Goal: Find specific page/section: Find specific page/section

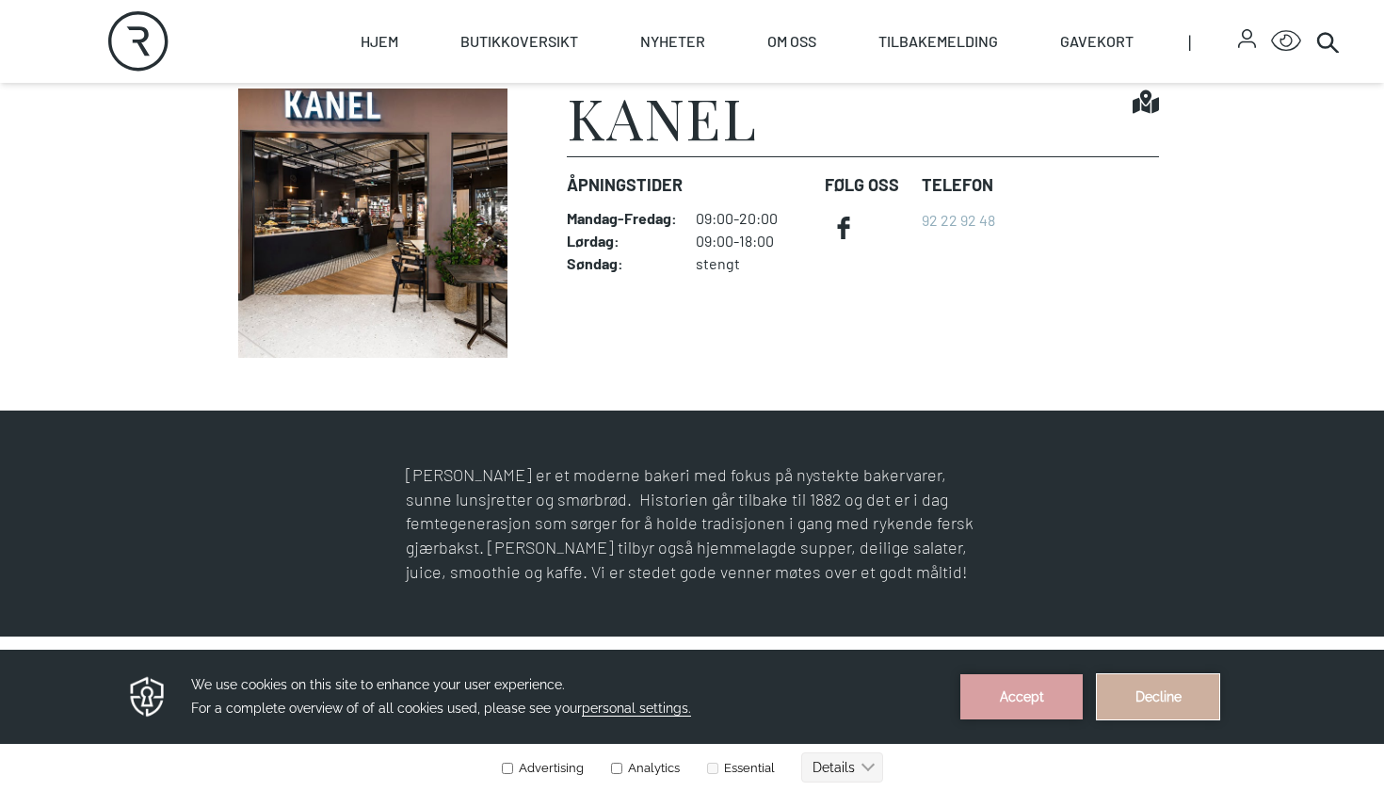
click at [1157, 697] on button "Decline" at bounding box center [1158, 696] width 122 height 45
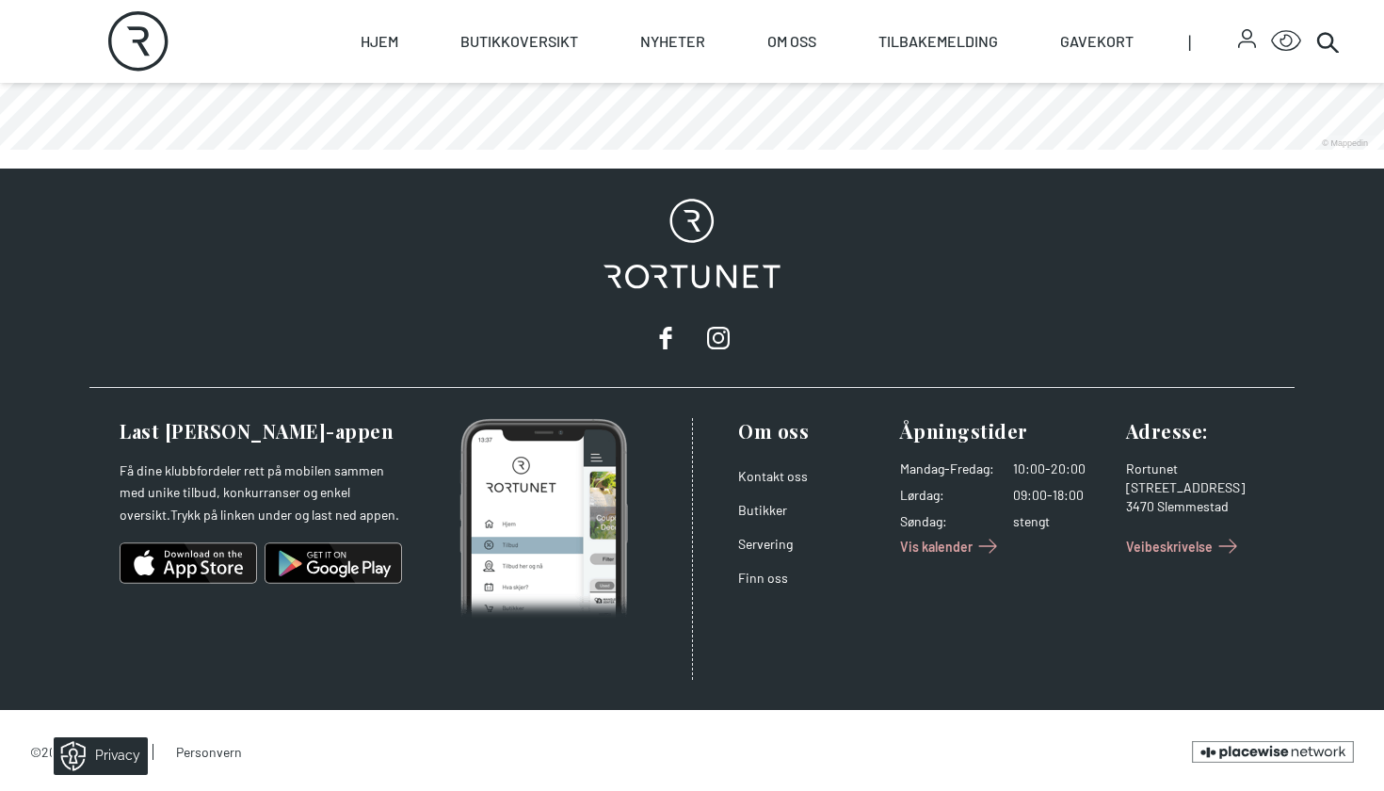
scroll to position [1385, 0]
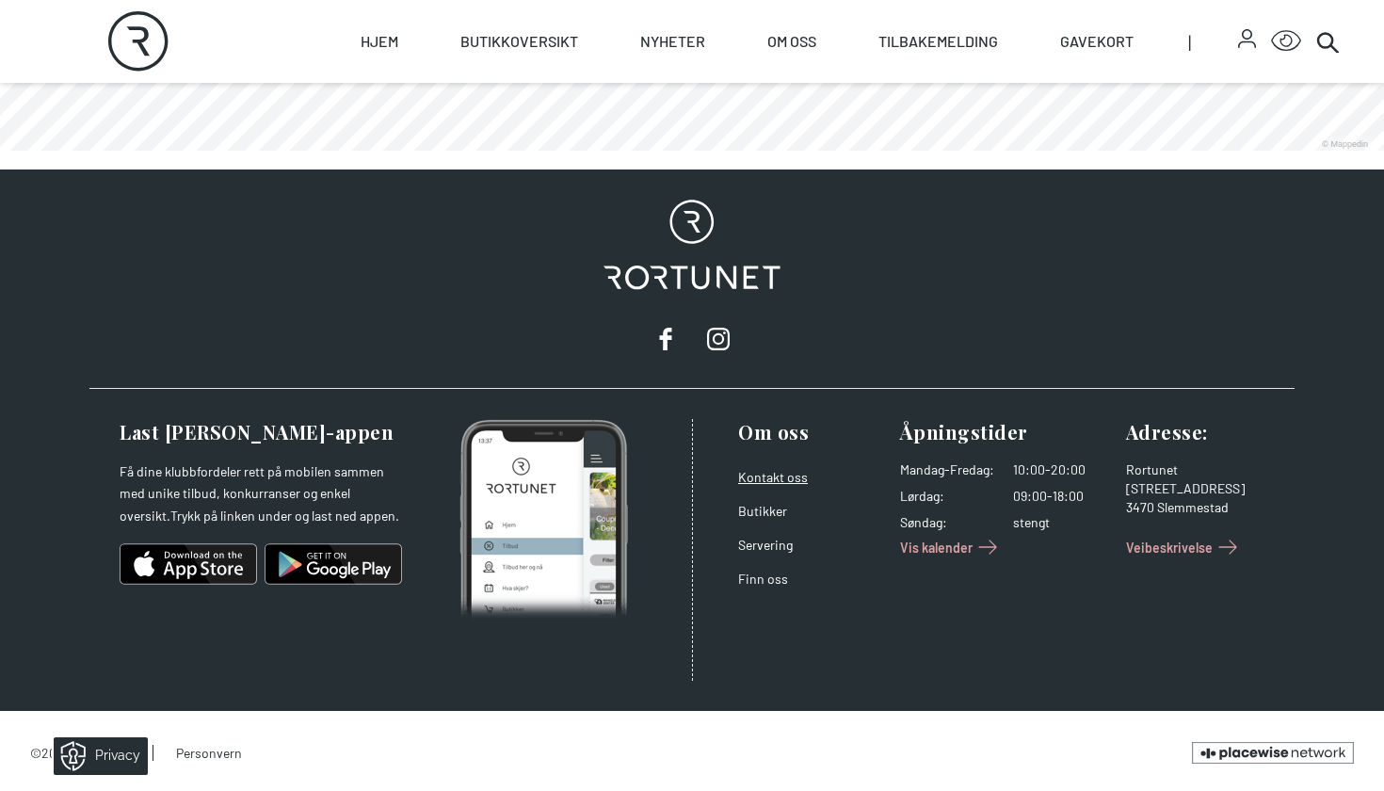
click at [786, 469] on link "Kontakt oss" at bounding box center [773, 477] width 70 height 16
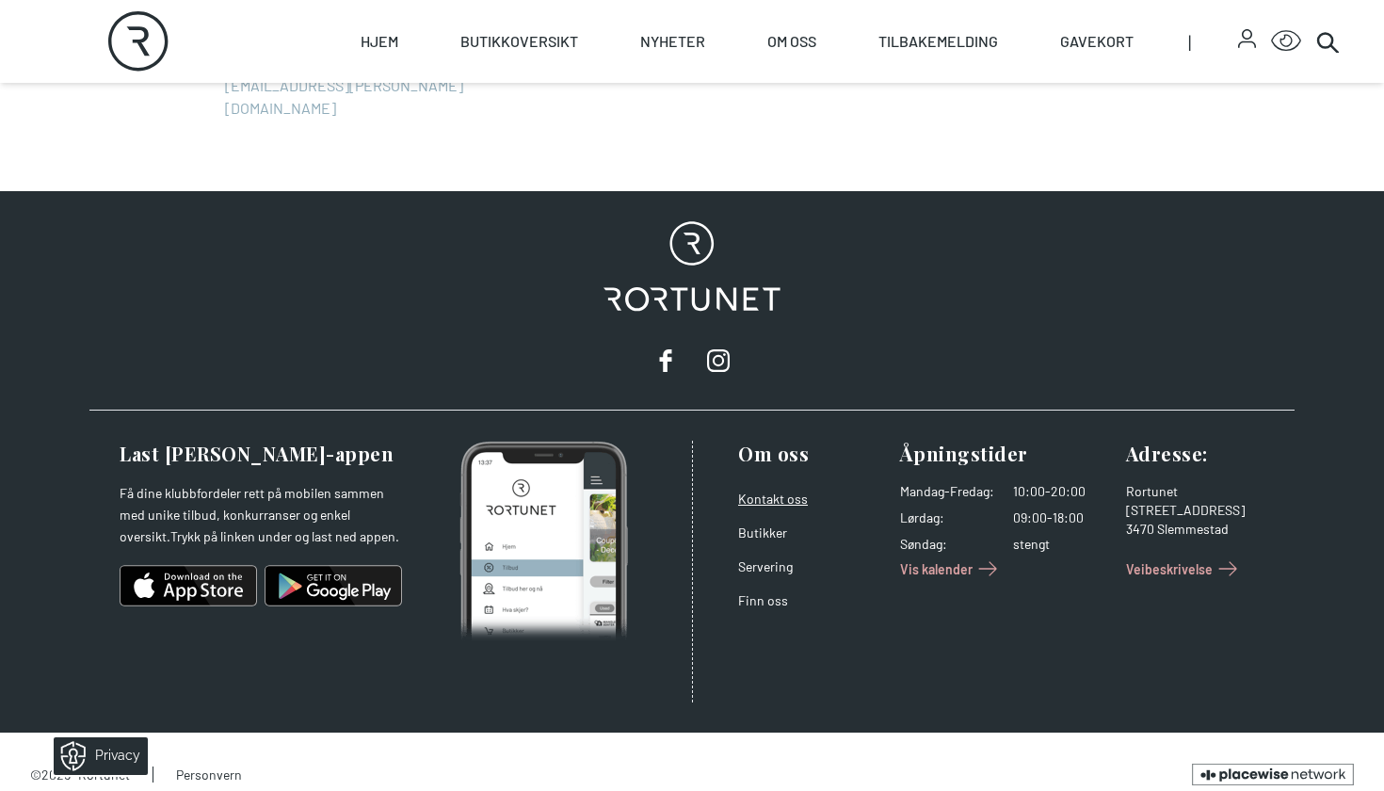
scroll to position [2081, 0]
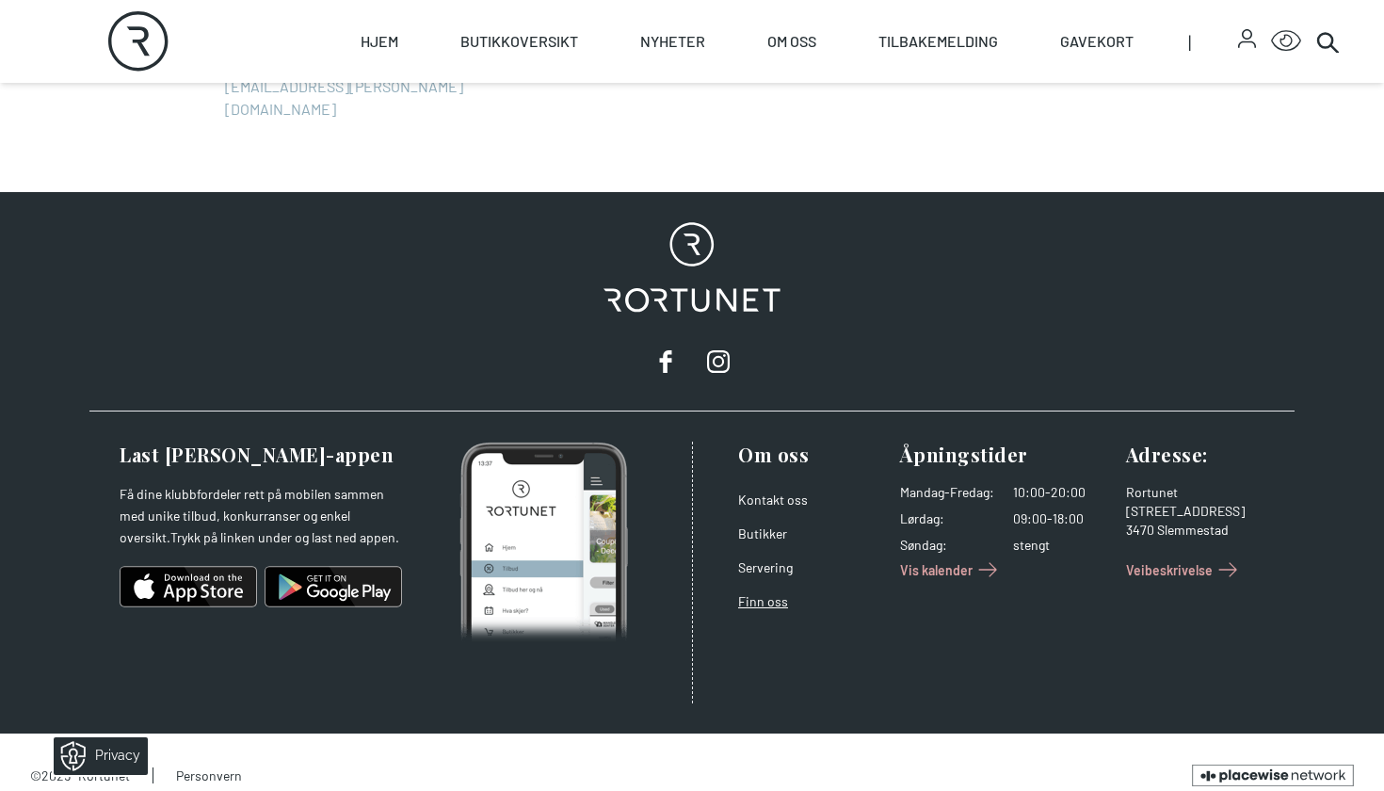
click at [759, 593] on link "Finn oss" at bounding box center [763, 601] width 50 height 16
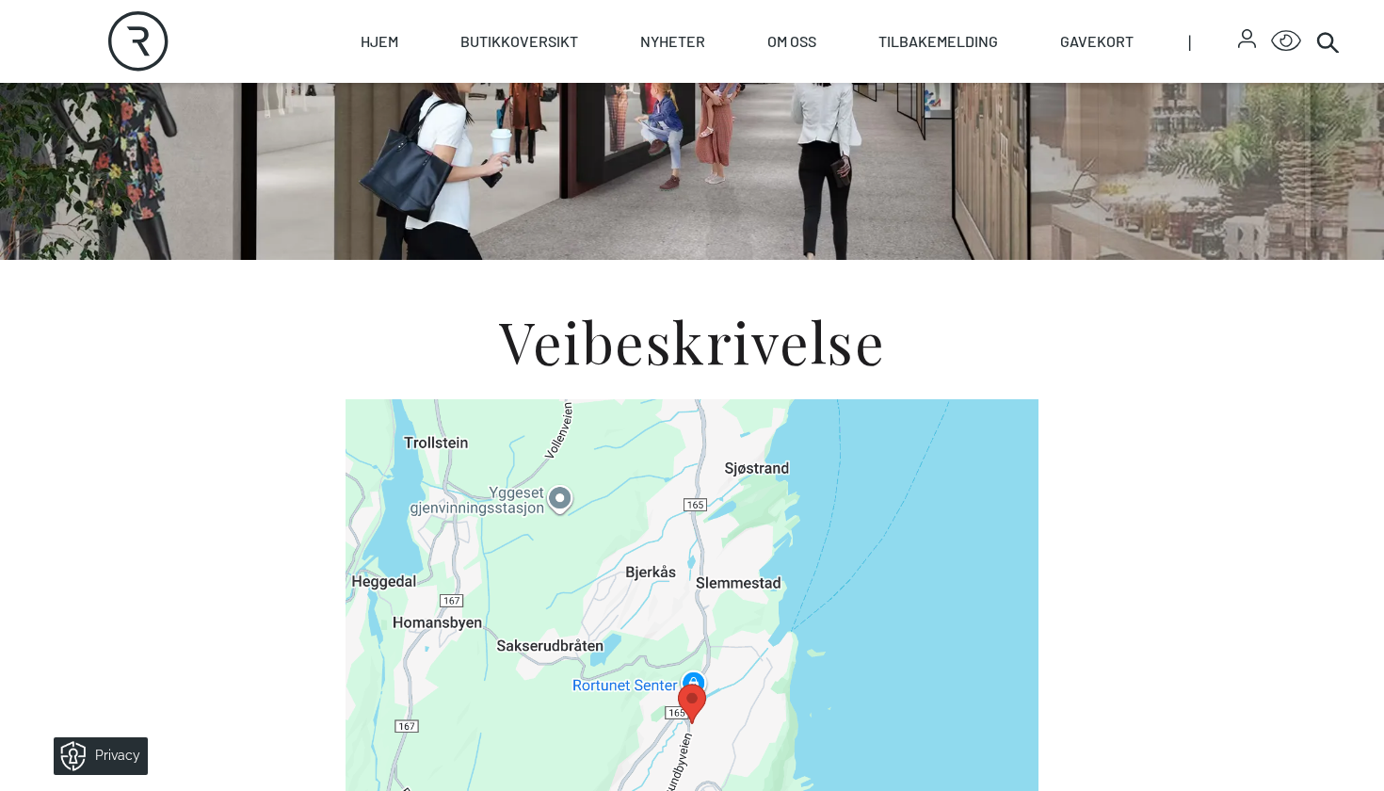
scroll to position [398, 0]
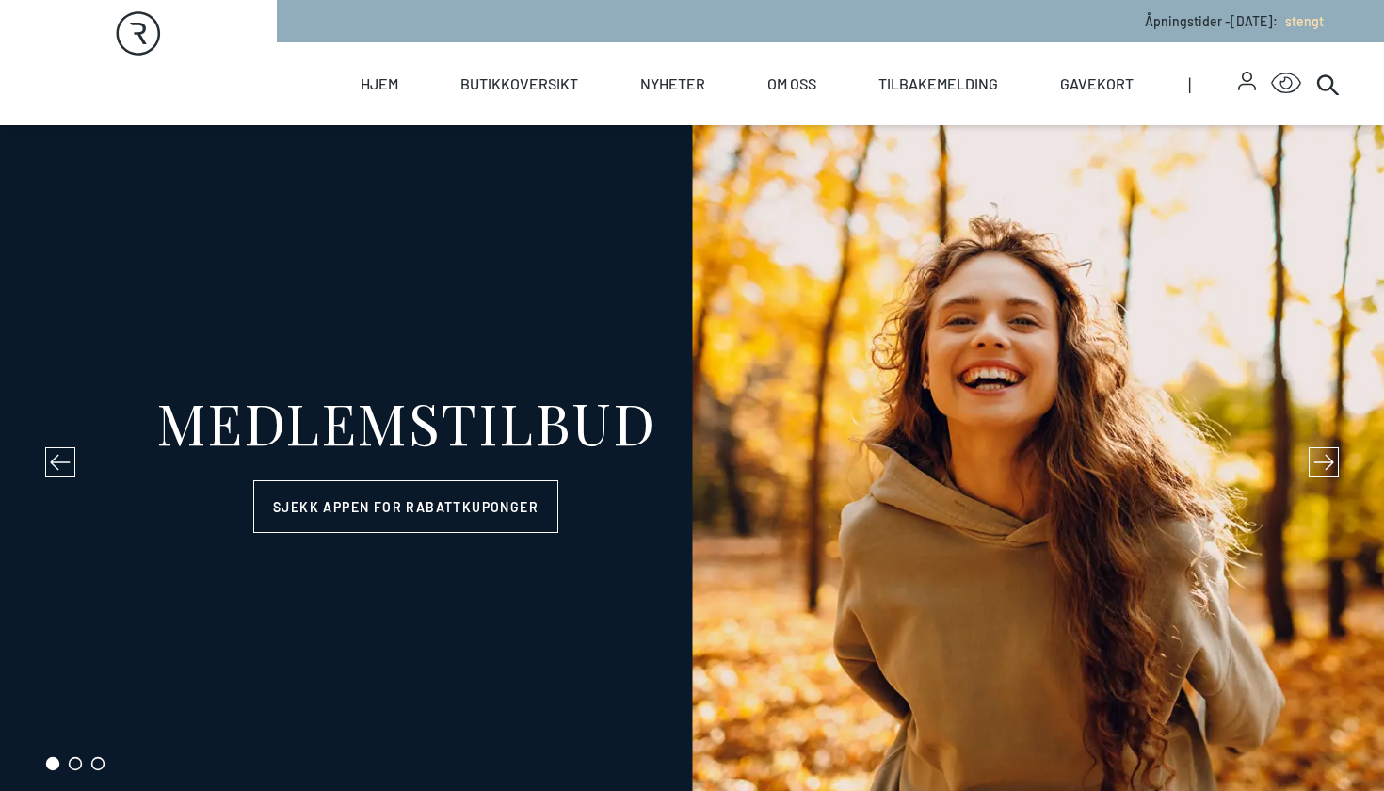
select select "NO"
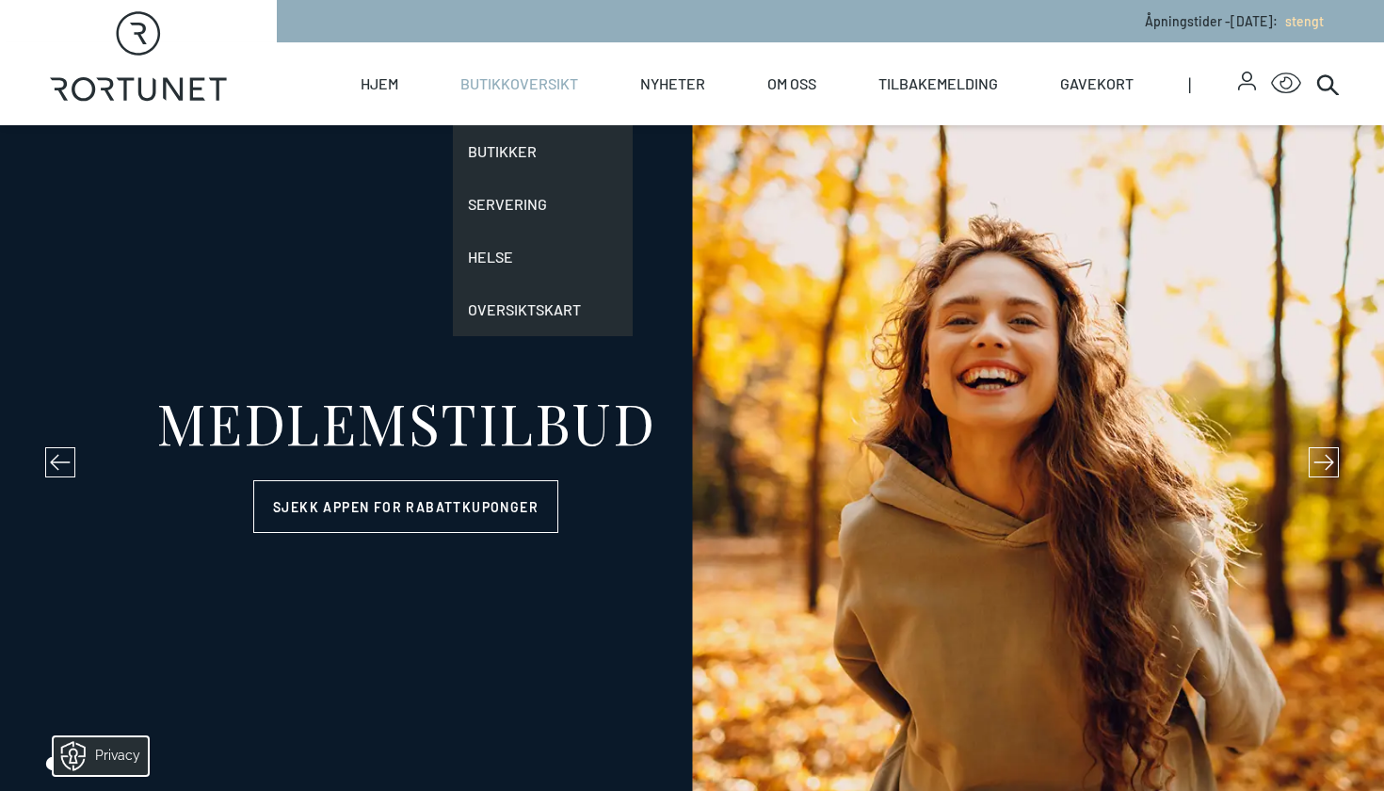
click at [515, 87] on link "Butikkoversikt" at bounding box center [520, 83] width 118 height 83
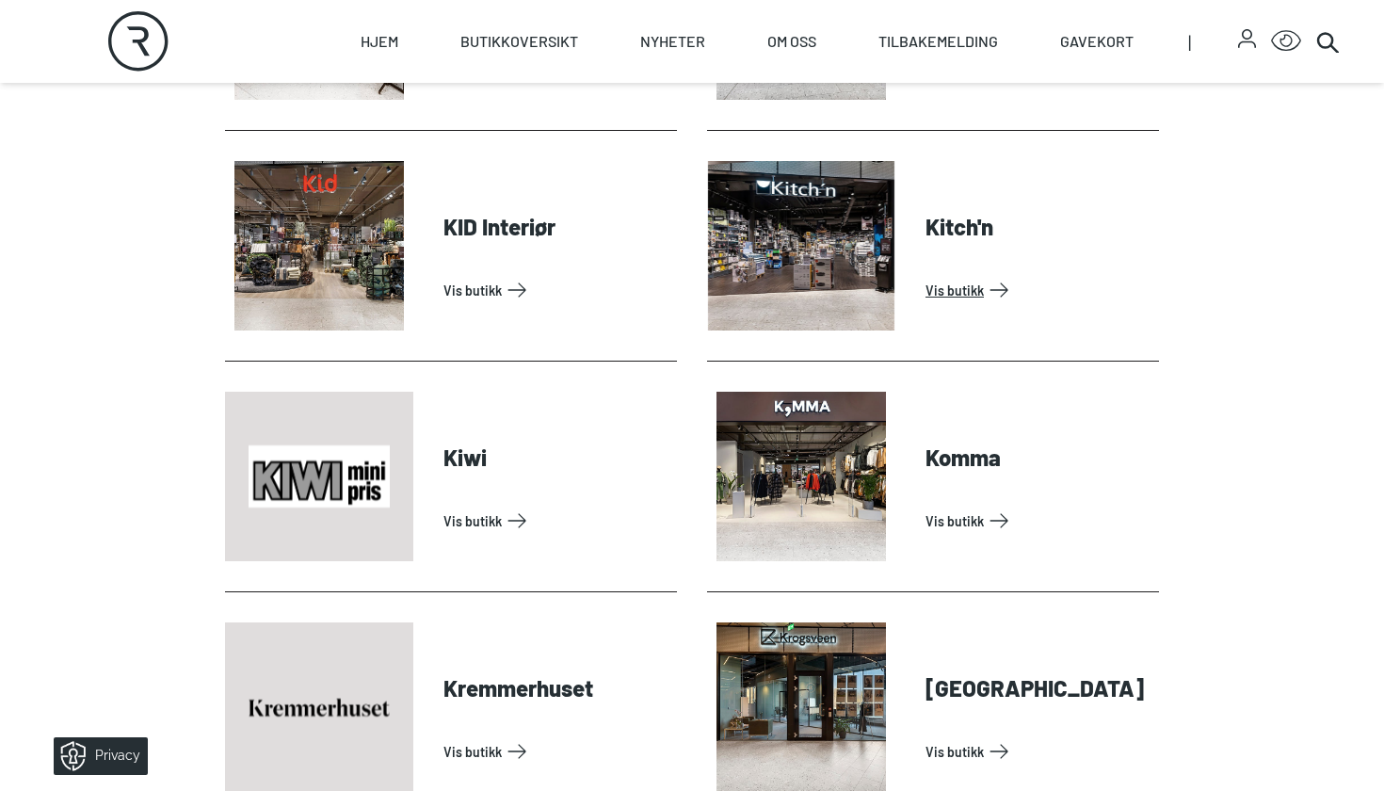
scroll to position [2610, 0]
